Goal: Transaction & Acquisition: Subscribe to service/newsletter

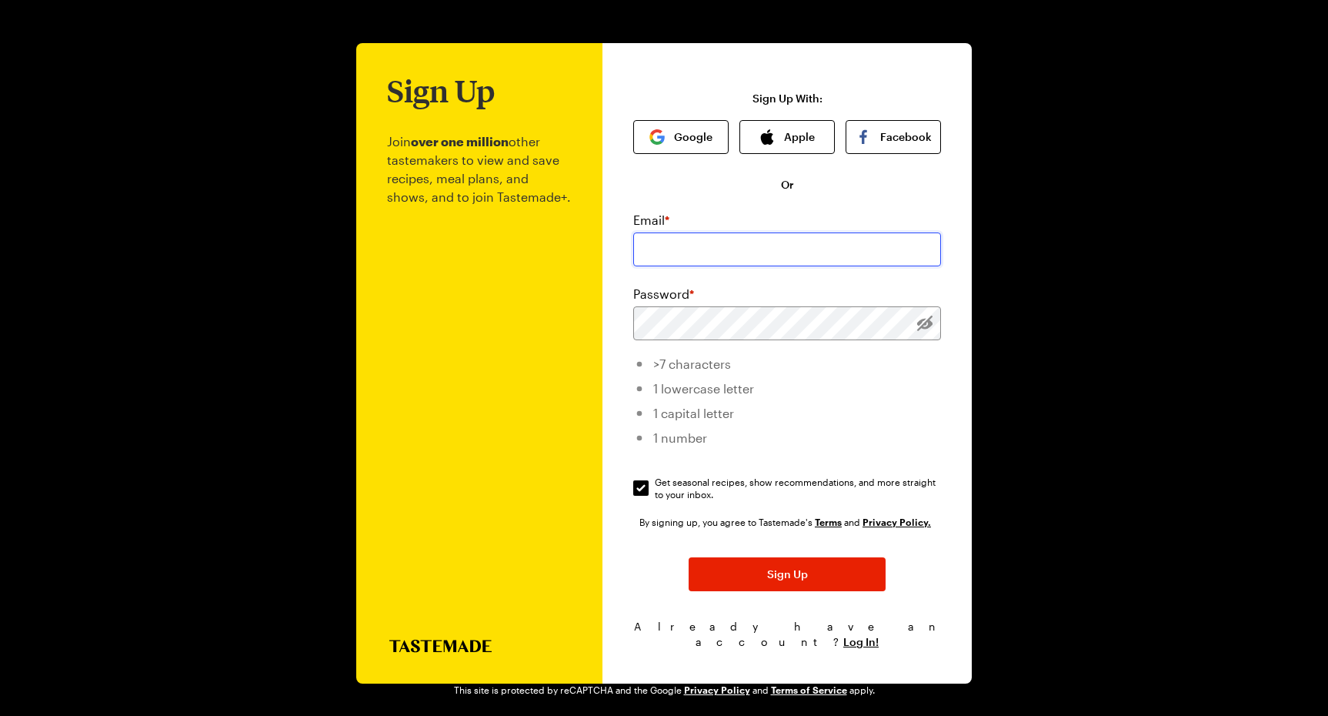
click at [703, 259] on input "email" at bounding box center [787, 249] width 308 height 34
type input "[EMAIL_ADDRESS][DOMAIN_NAME]"
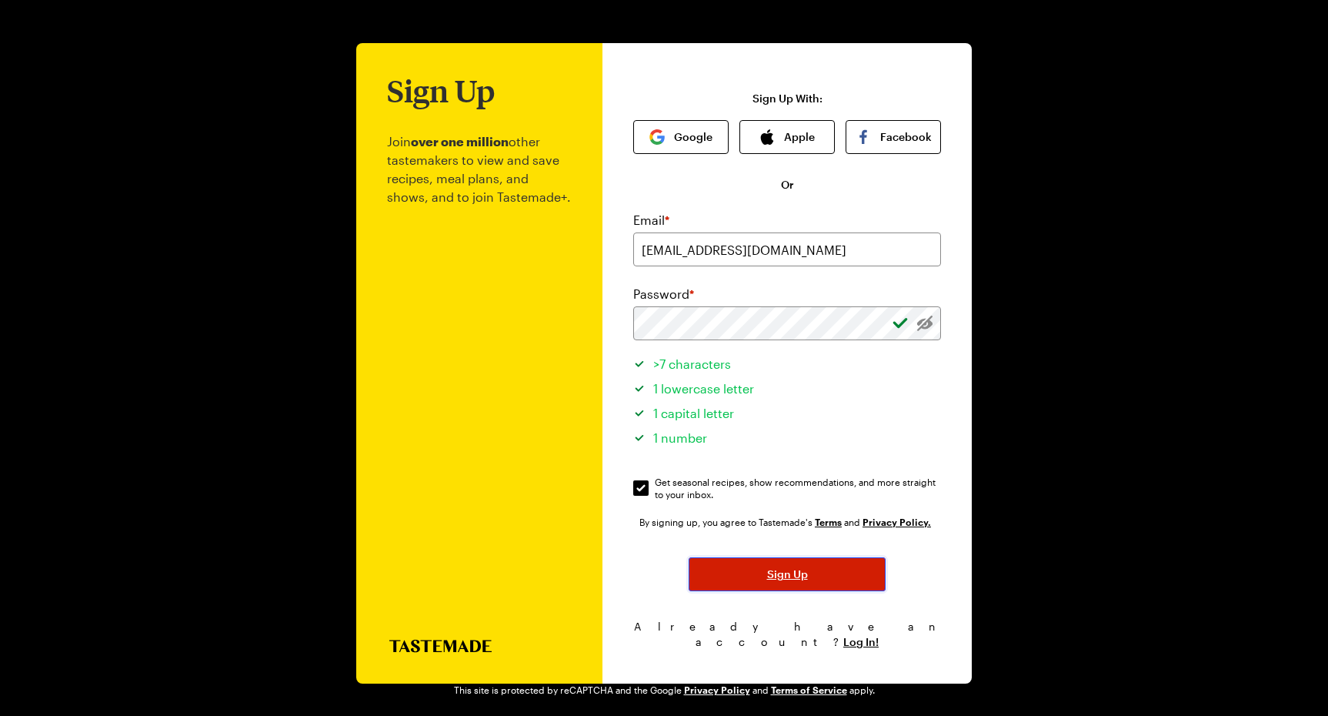
click at [837, 576] on button "Sign Up" at bounding box center [787, 574] width 197 height 34
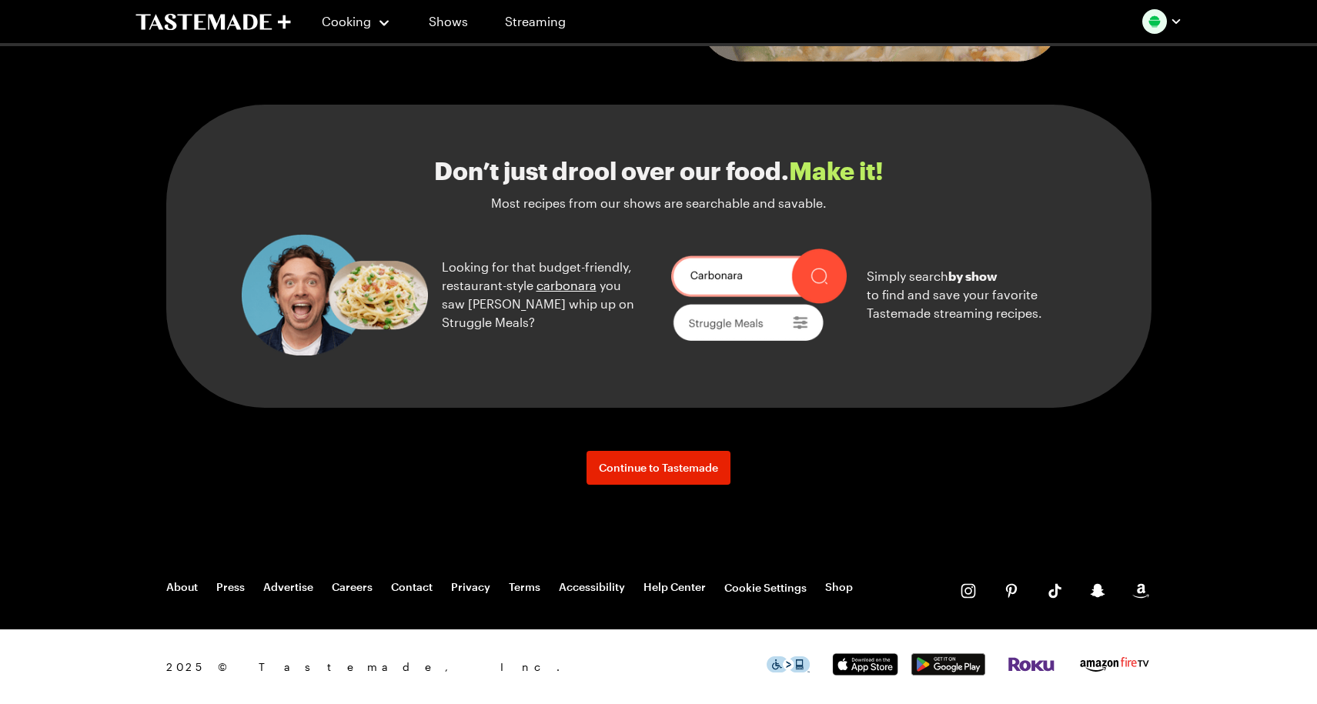
scroll to position [1674, 0]
click at [691, 463] on span "Continue to Tastemade" at bounding box center [658, 467] width 119 height 15
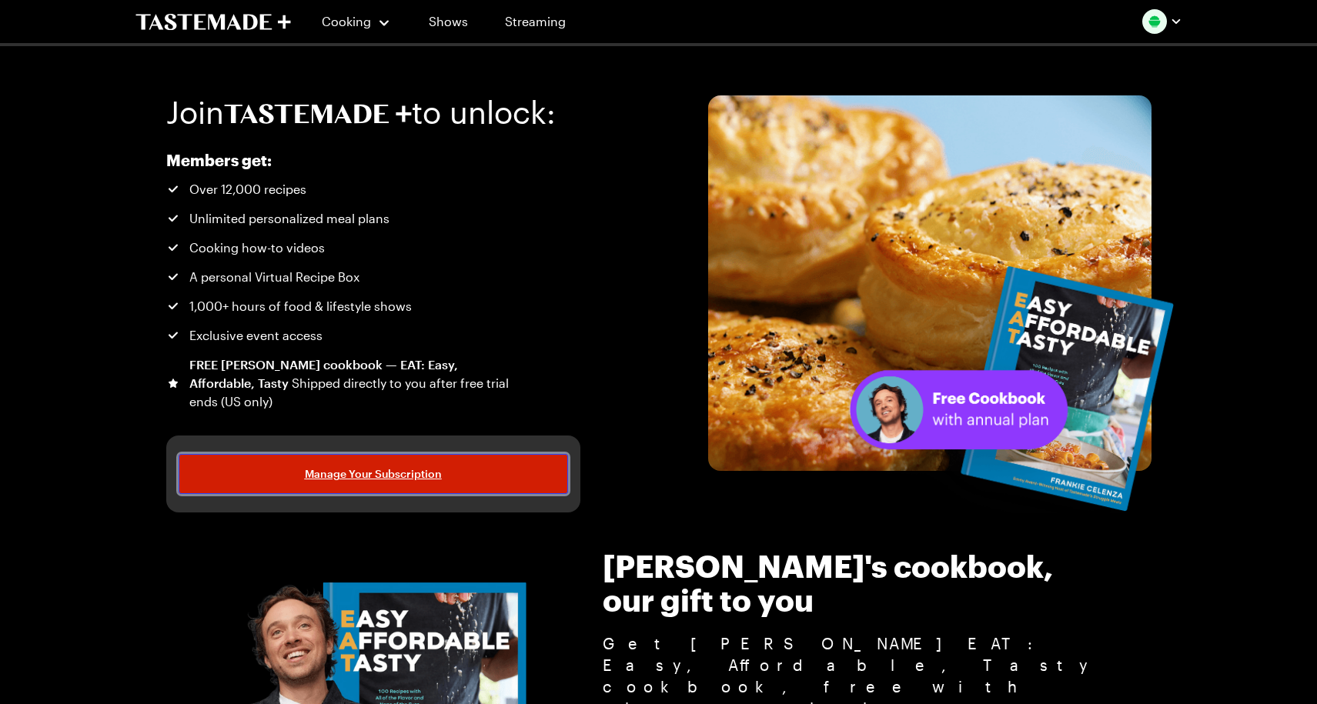
click at [390, 475] on span "Manage Your Subscription" at bounding box center [373, 473] width 137 height 15
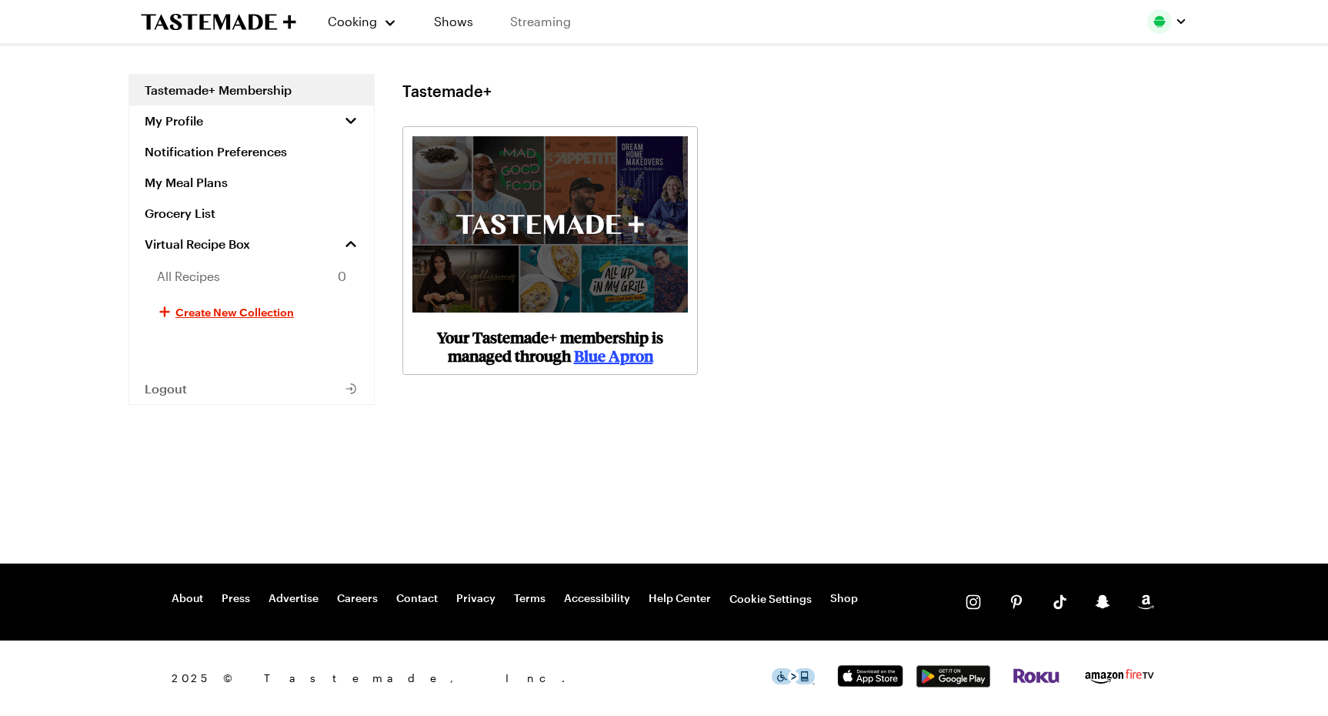
click at [550, 21] on link "Streaming" at bounding box center [541, 21] width 92 height 43
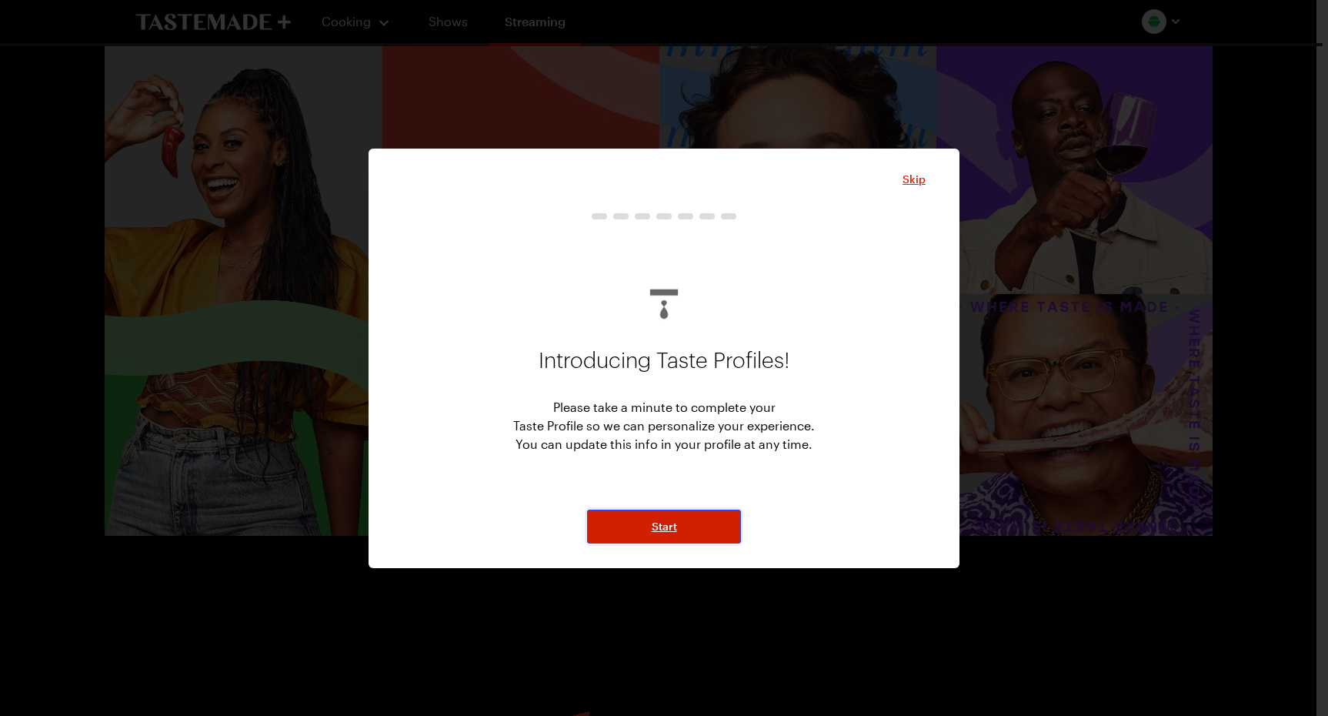
click at [693, 530] on button "Start" at bounding box center [664, 527] width 154 height 34
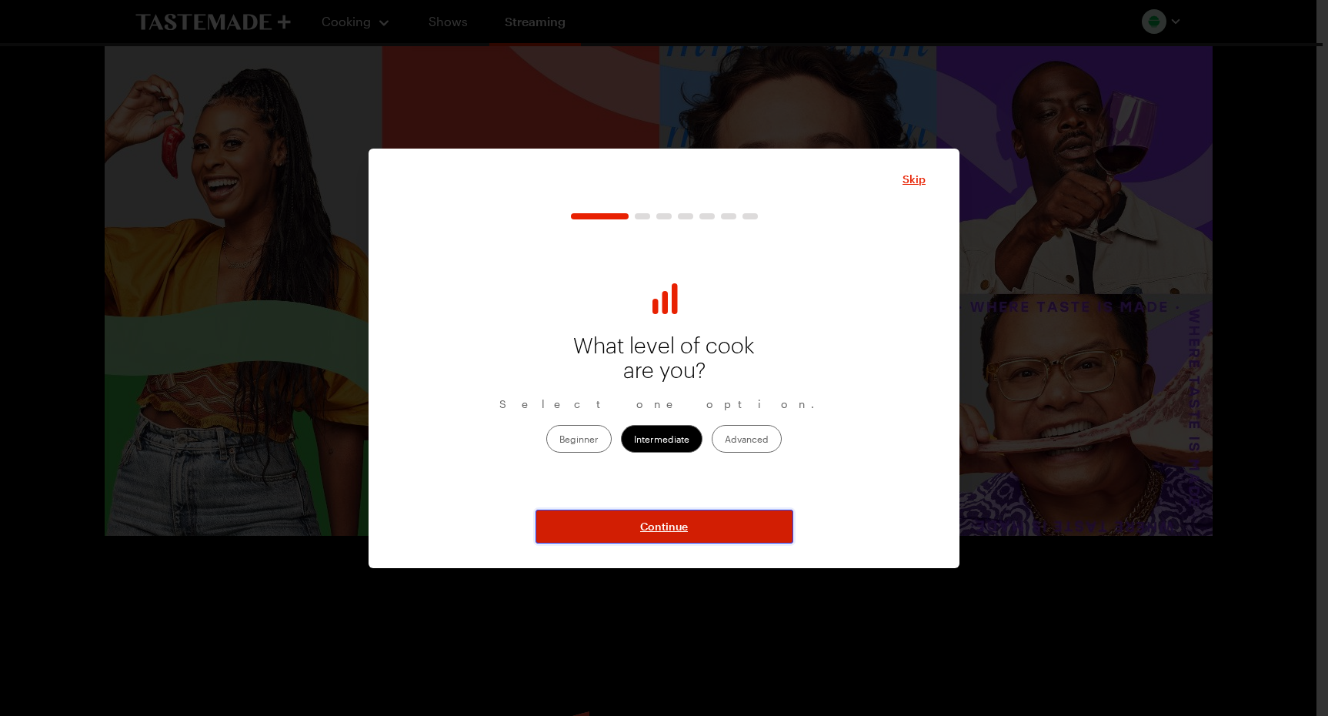
click at [694, 529] on button "Continue" at bounding box center [665, 527] width 258 height 34
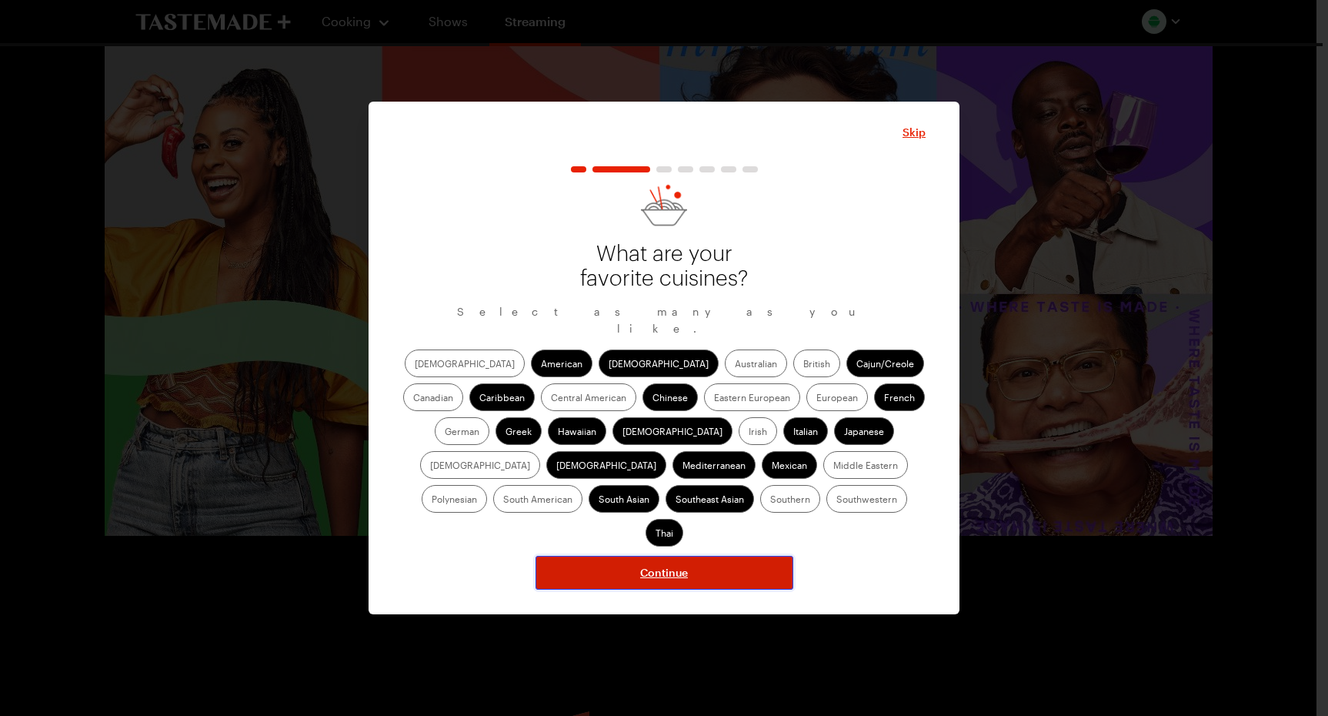
click at [721, 556] on button "Continue" at bounding box center [665, 573] width 258 height 34
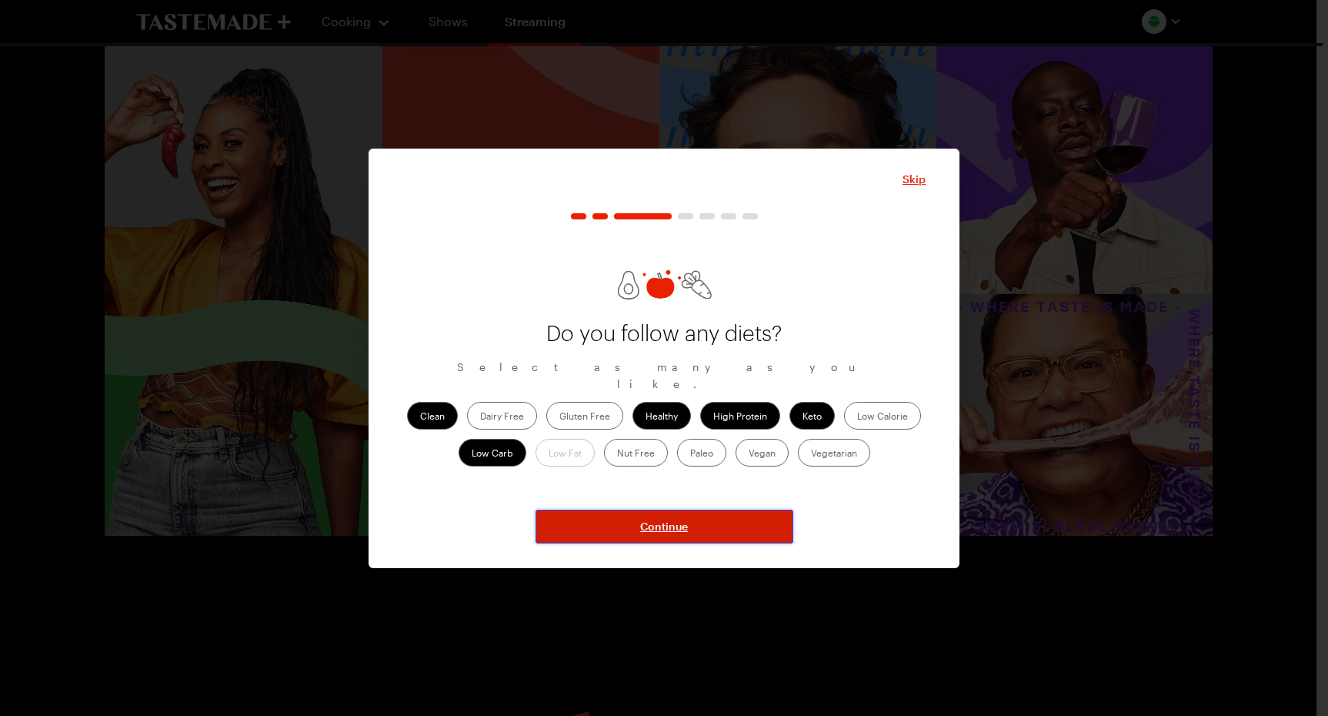
click at [720, 536] on button "Continue" at bounding box center [665, 527] width 258 height 34
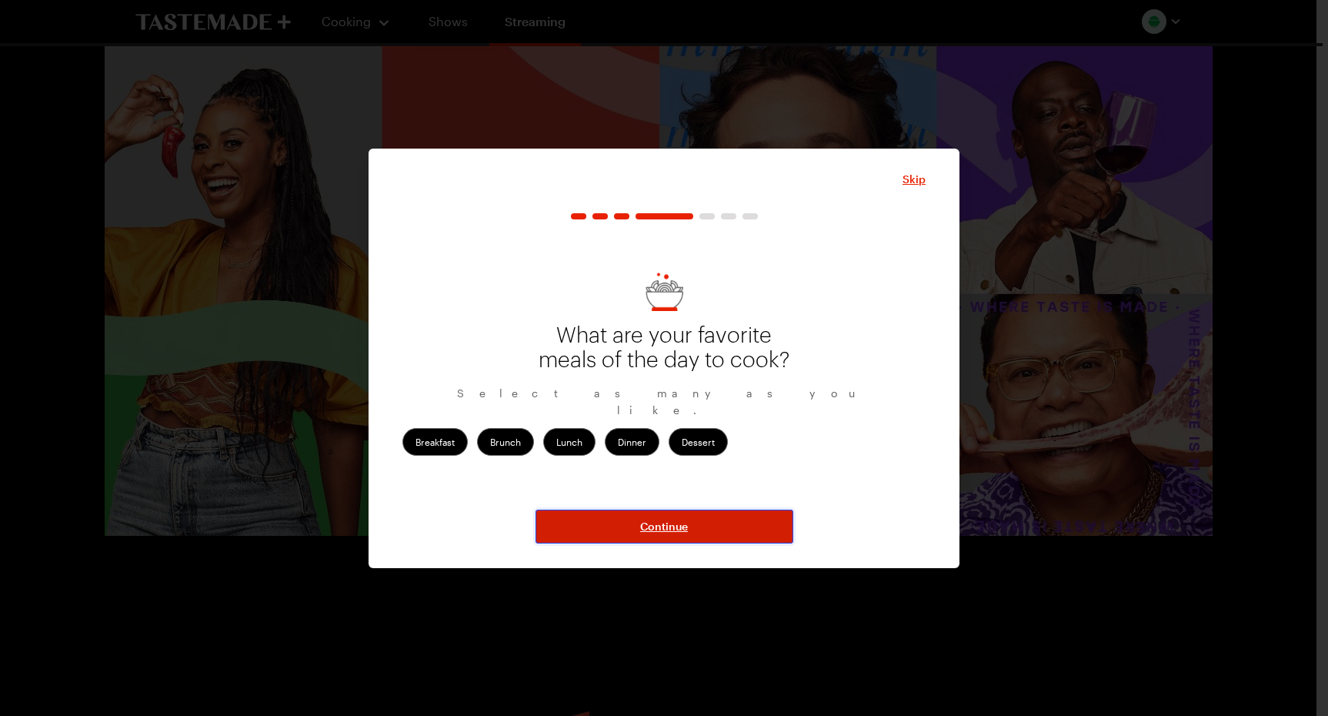
click at [717, 529] on button "Continue" at bounding box center [665, 527] width 258 height 34
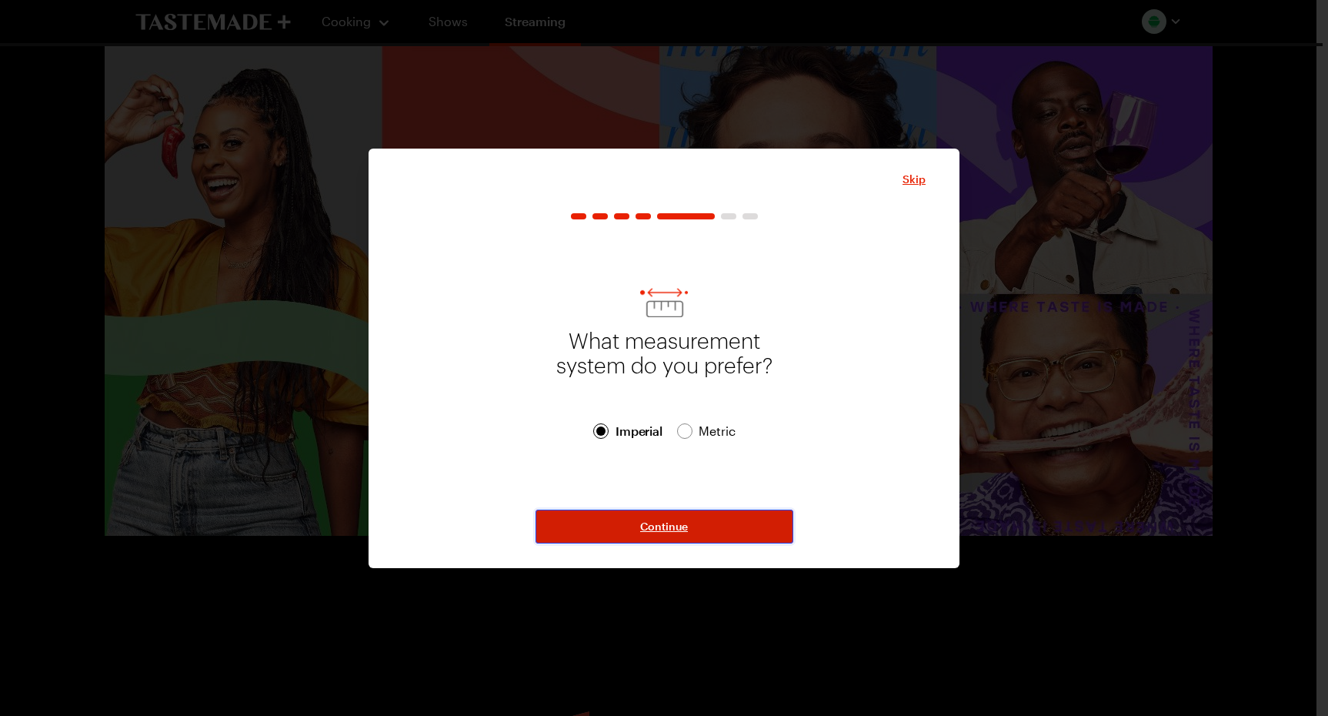
click at [717, 529] on button "Continue" at bounding box center [665, 527] width 258 height 34
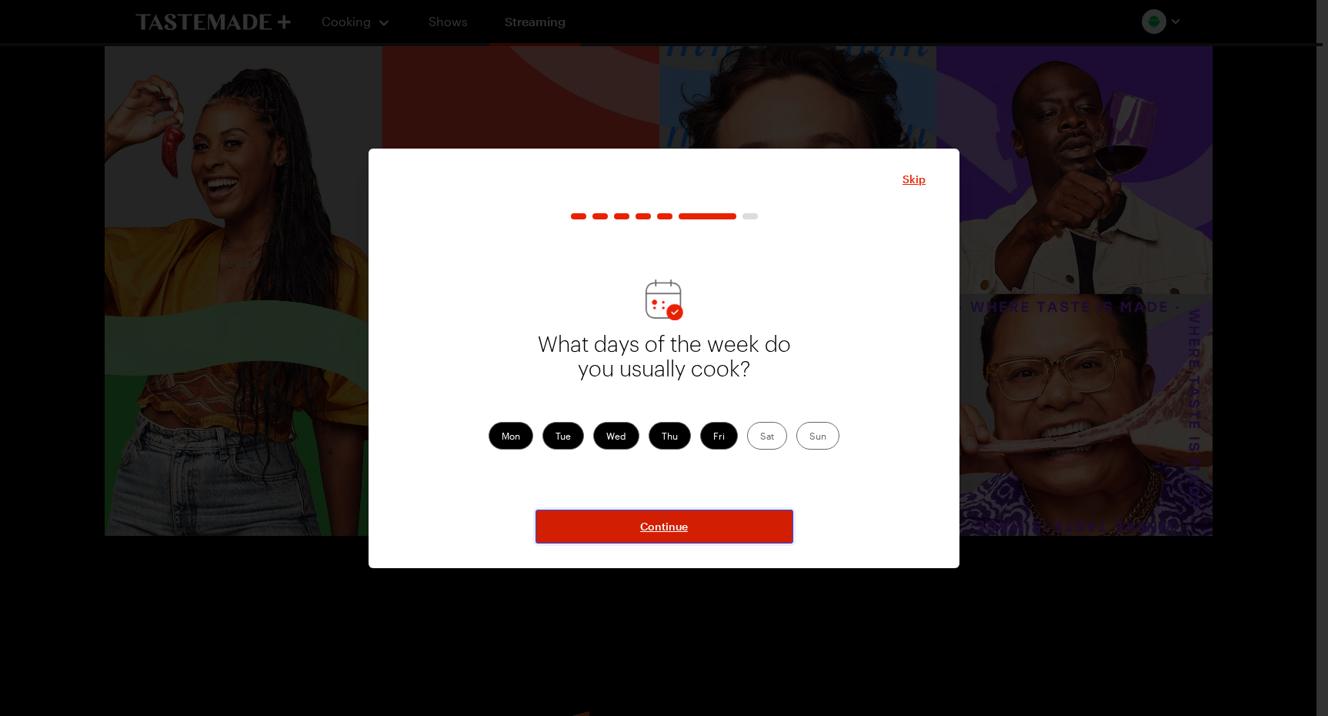
click at [717, 529] on button "Continue" at bounding box center [665, 527] width 258 height 34
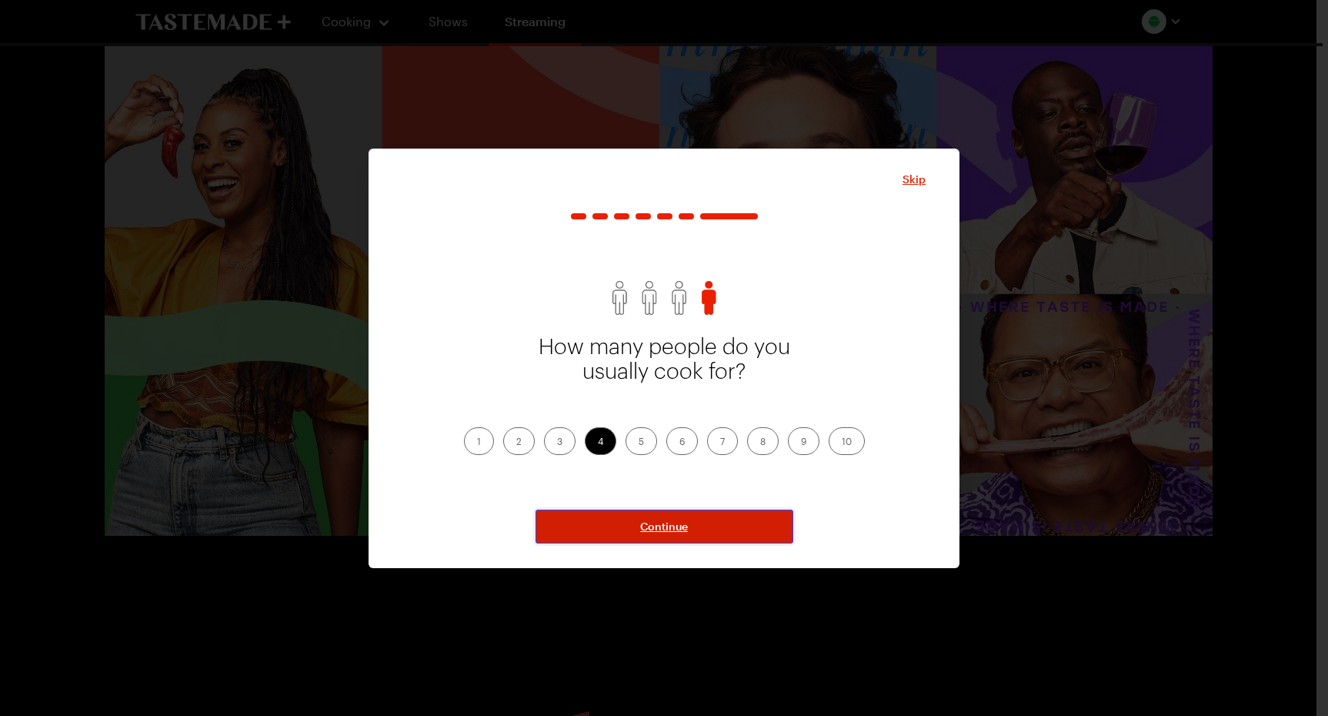
click at [717, 529] on button "Continue" at bounding box center [665, 527] width 258 height 34
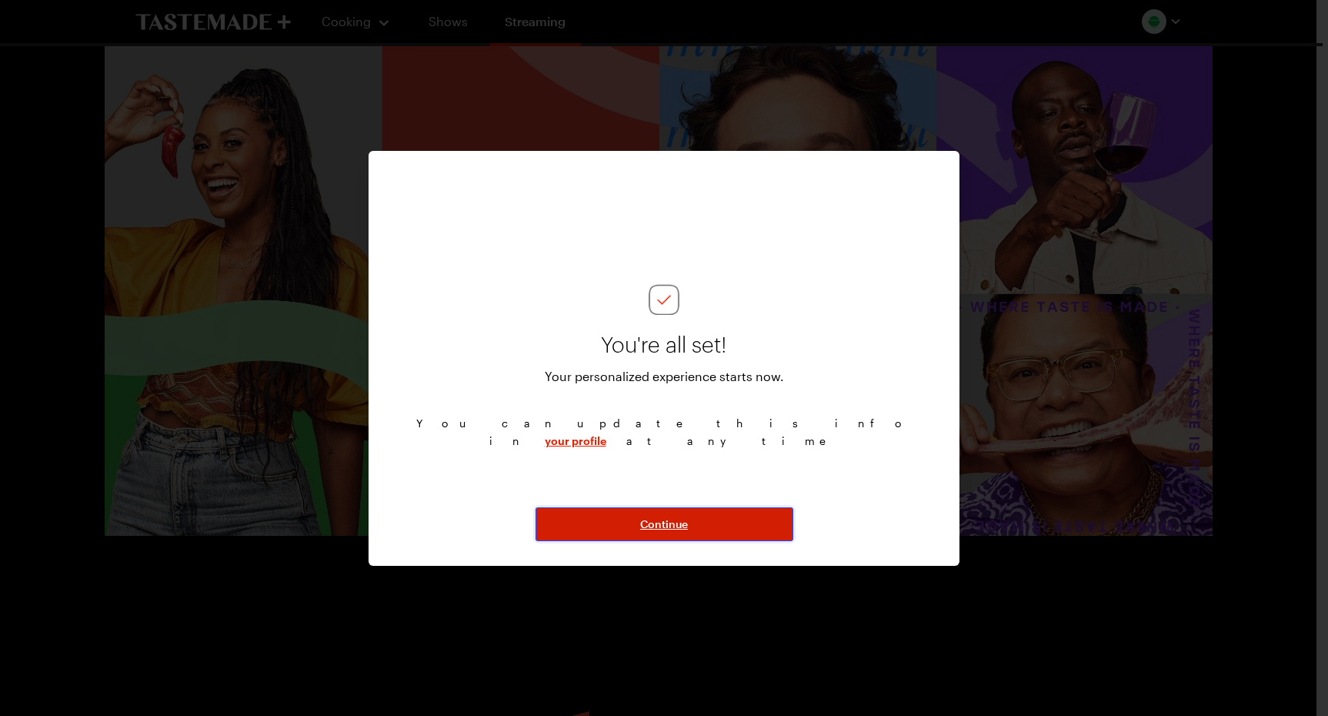
click at [717, 529] on button "Continue" at bounding box center [665, 524] width 258 height 34
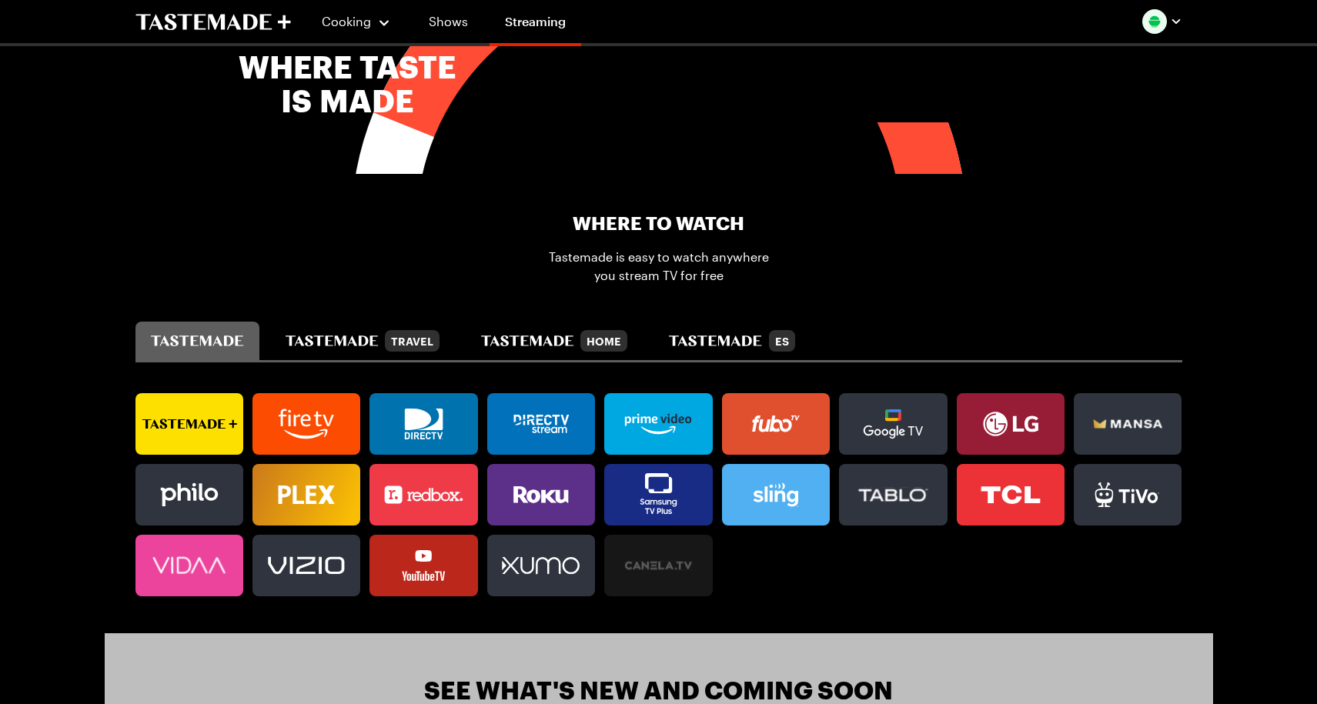
scroll to position [924, 0]
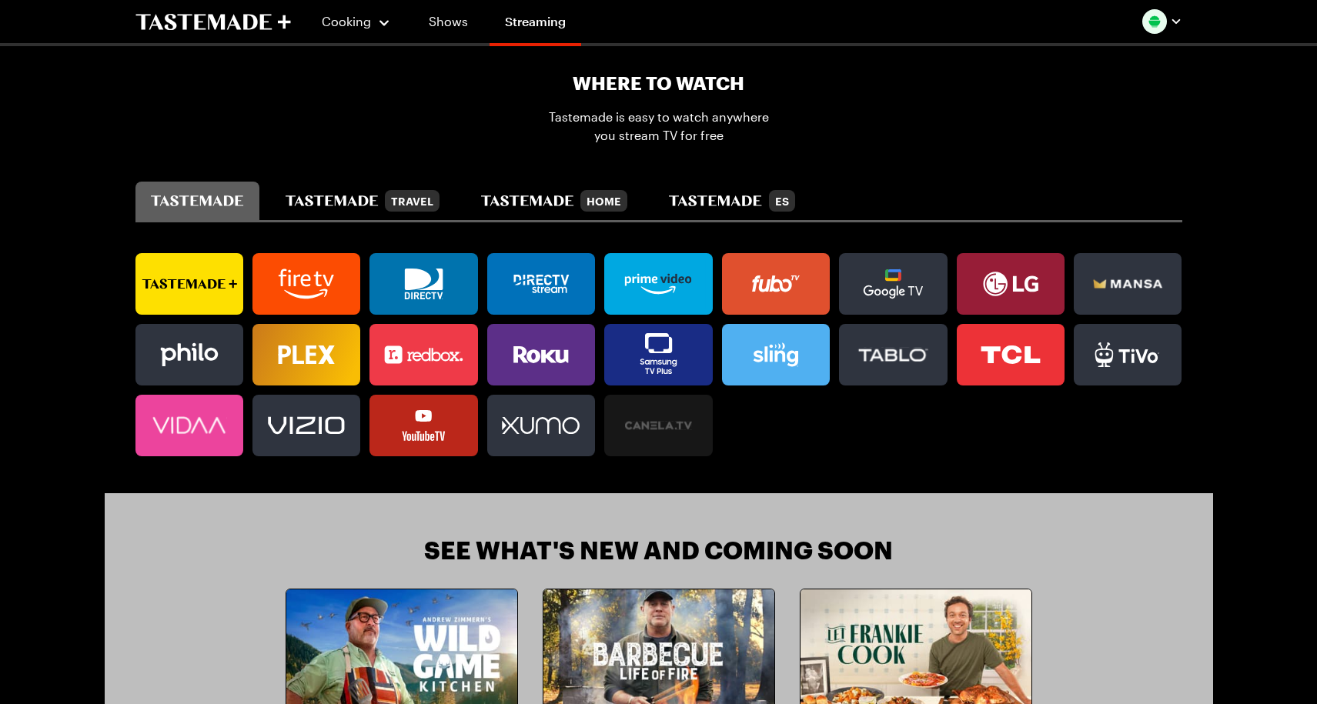
click at [671, 276] on rect at bounding box center [657, 284] width 95 height 62
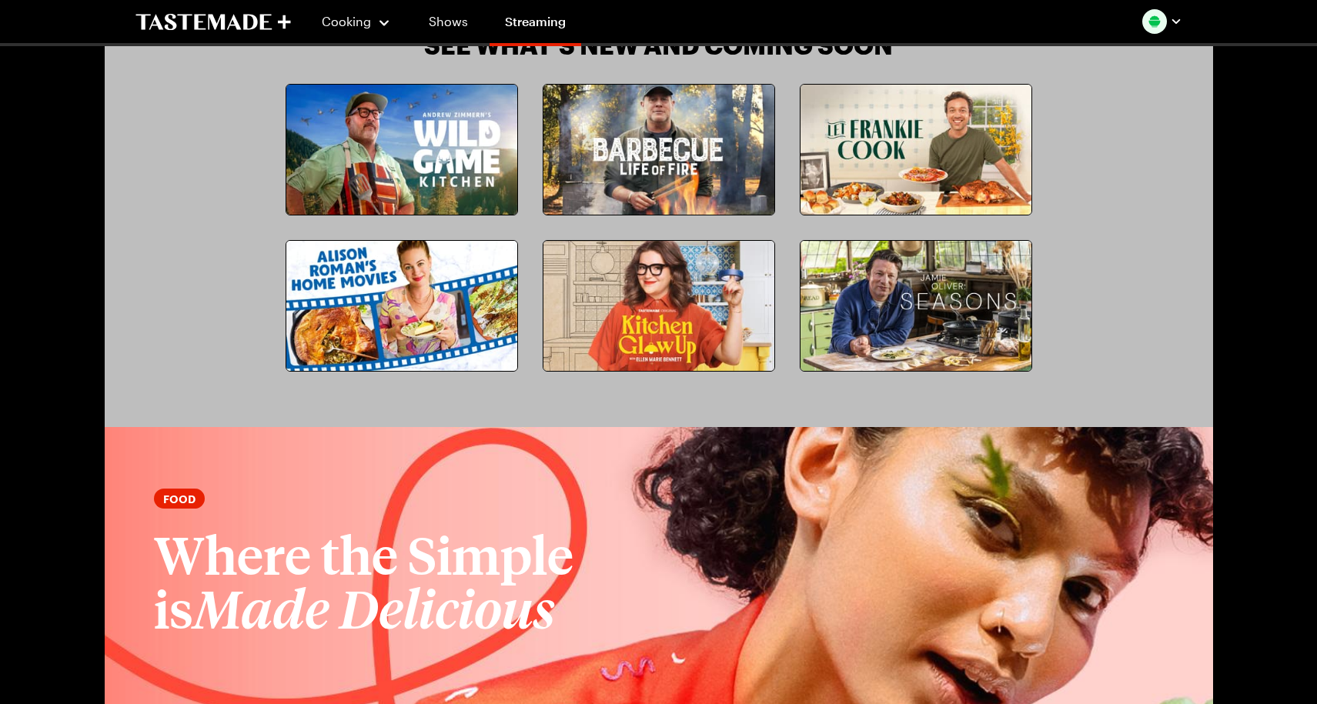
scroll to position [1385, 0]
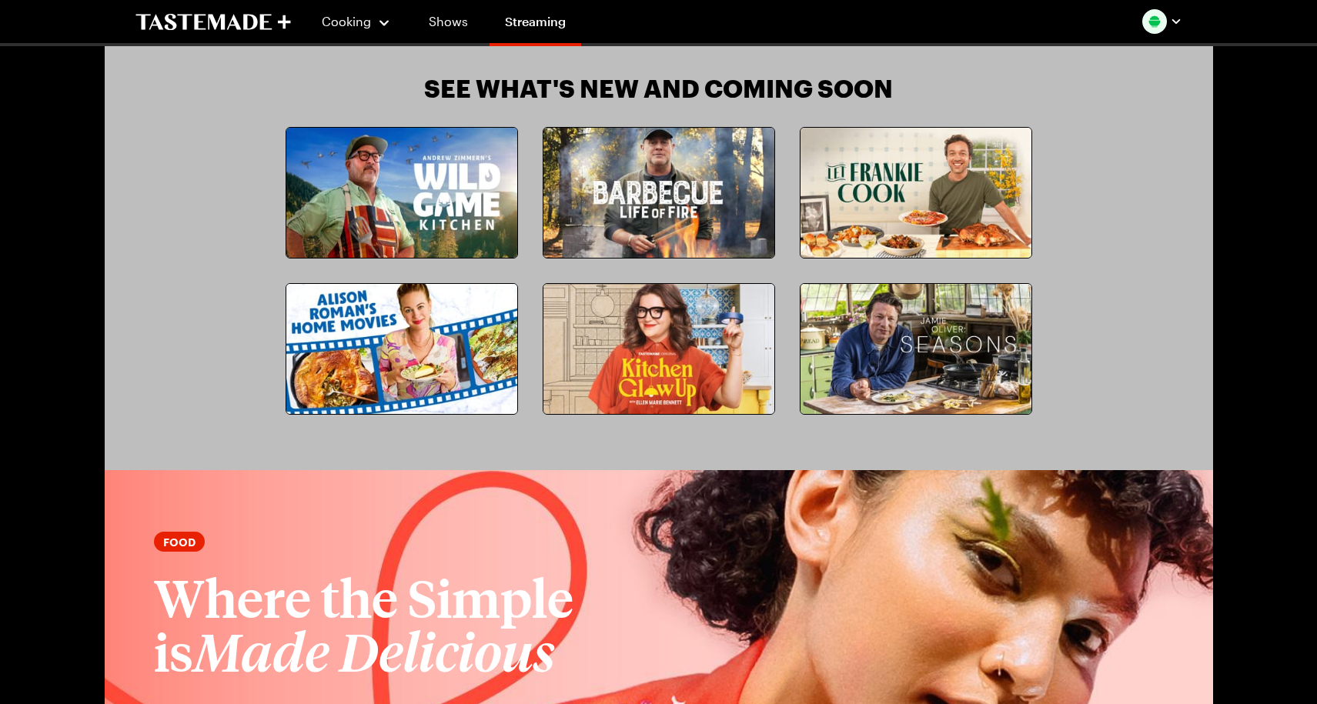
click at [417, 352] on img at bounding box center [401, 349] width 231 height 130
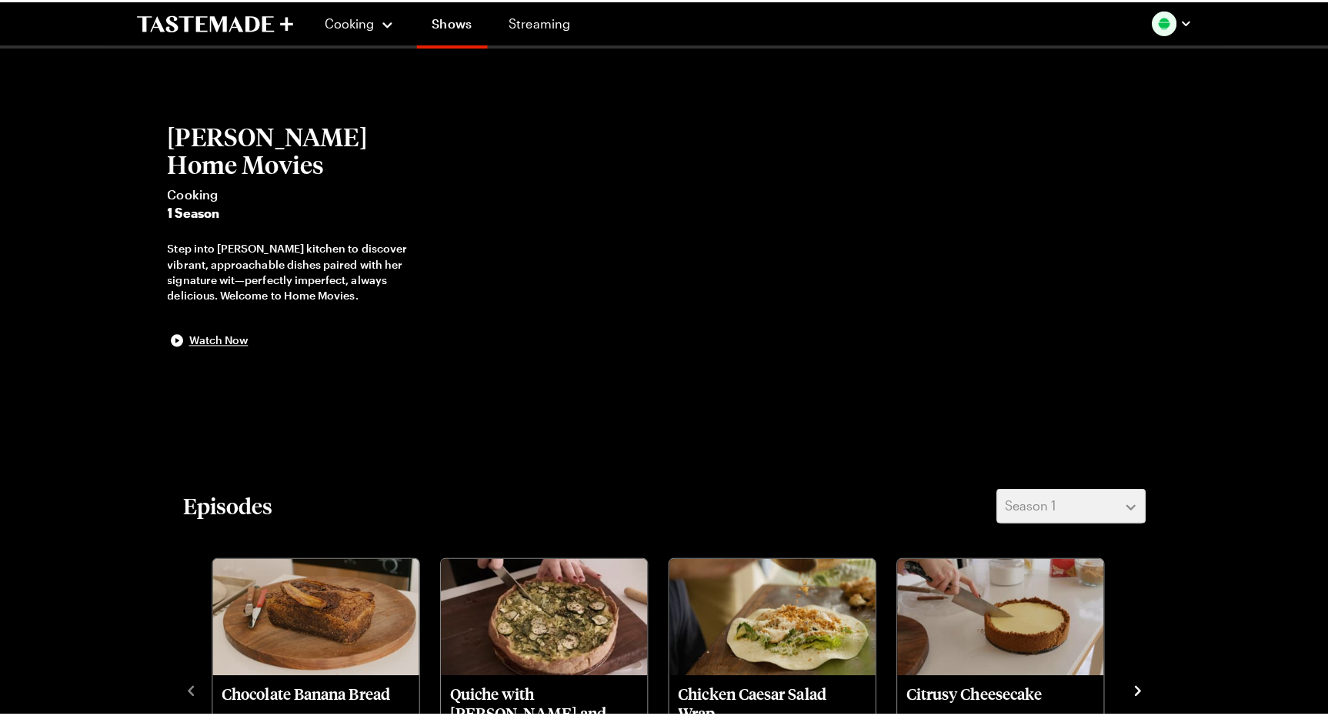
scroll to position [231, 0]
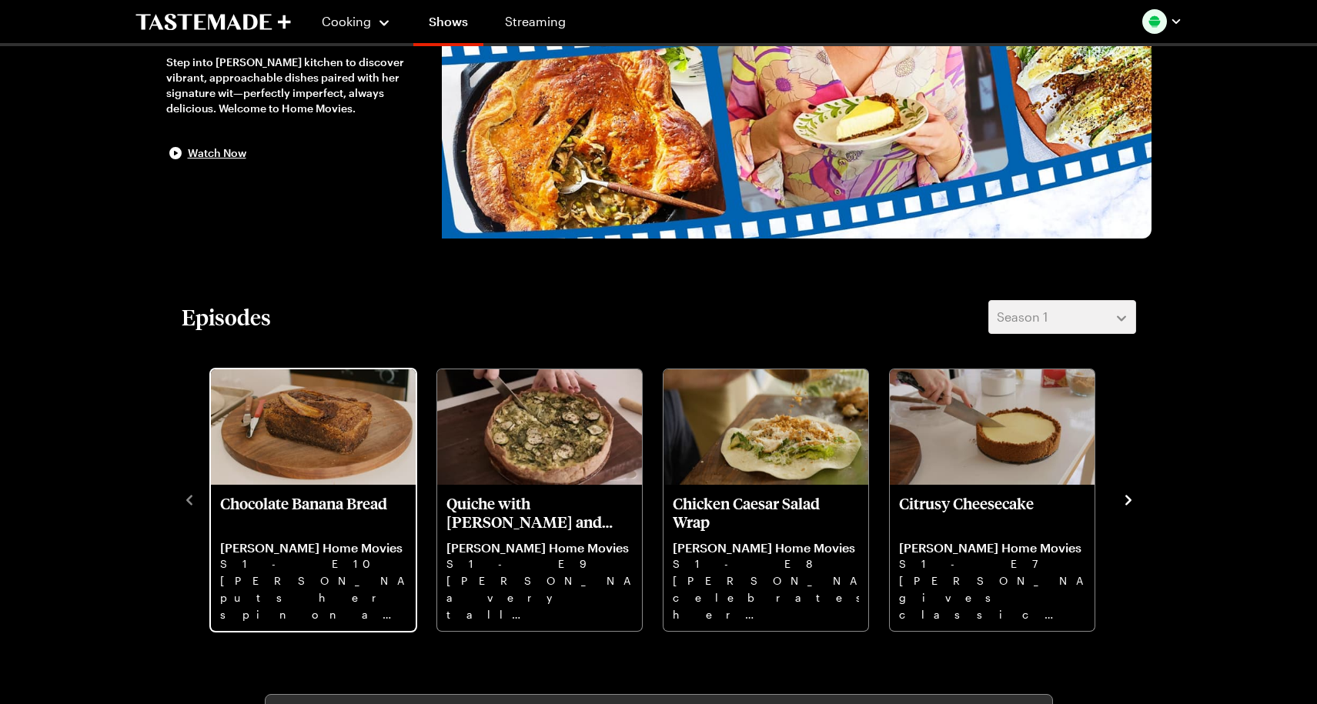
click at [327, 444] on img "Chocolate Banana Bread" at bounding box center [313, 426] width 205 height 115
